Goal: Navigation & Orientation: Find specific page/section

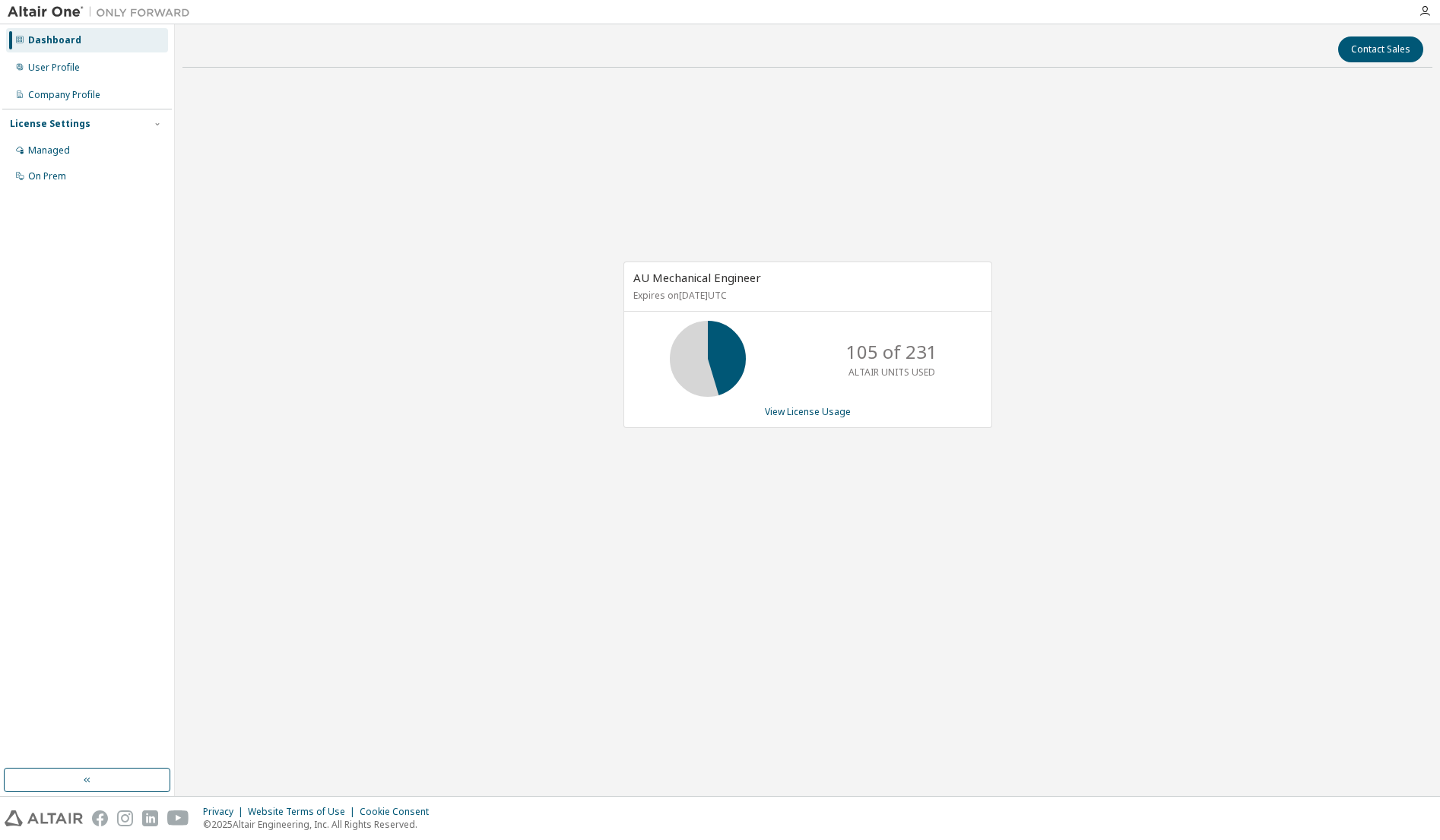
click at [1195, 314] on div "AU Mechanical Engineer Expires on [DATE] UTC 105 of 231 ALTAIR UNITS USED View …" at bounding box center [807, 352] width 1250 height 546
